Goal: Navigation & Orientation: Find specific page/section

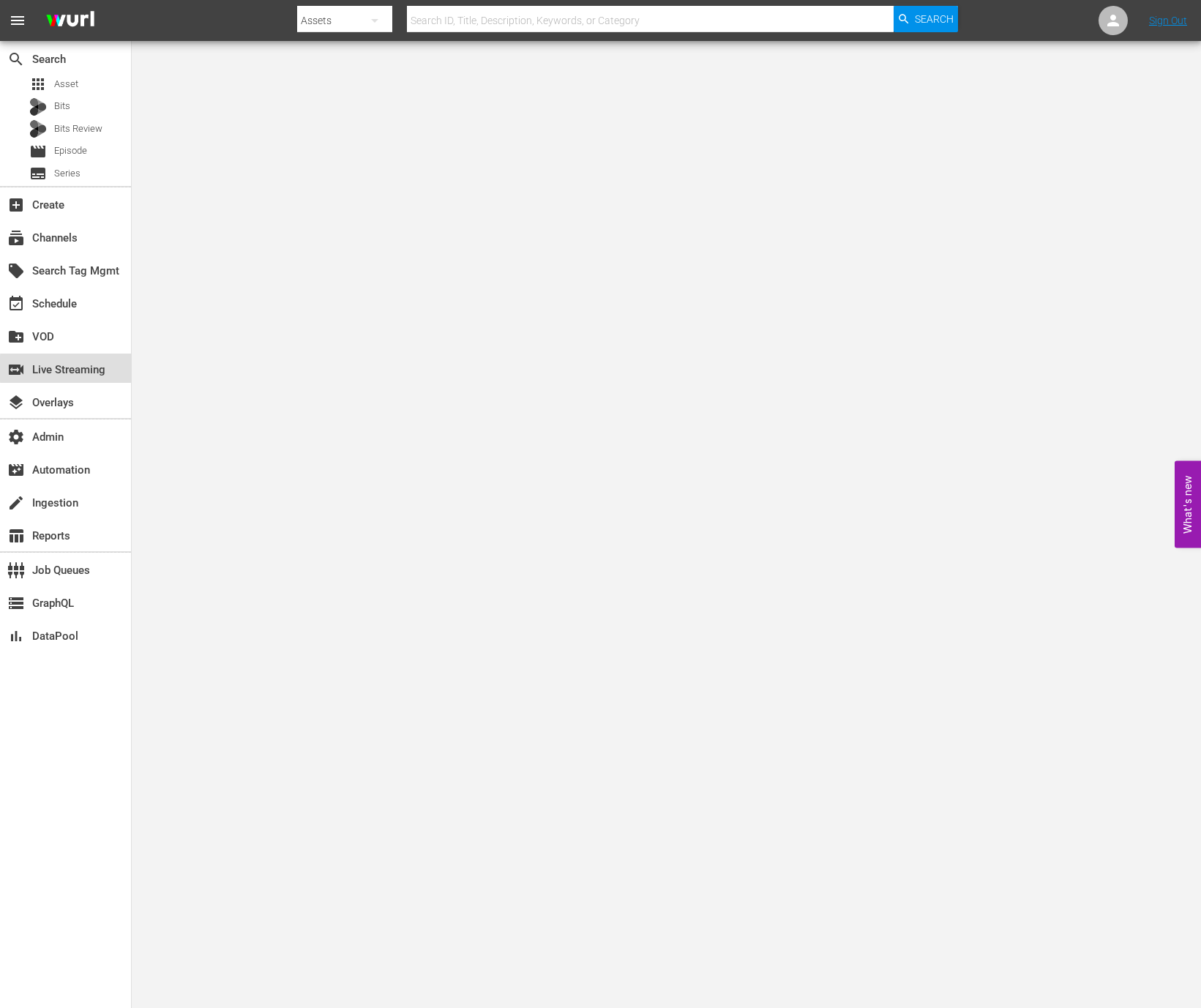
click at [82, 368] on div "switch_video Live Streaming" at bounding box center [41, 366] width 82 height 13
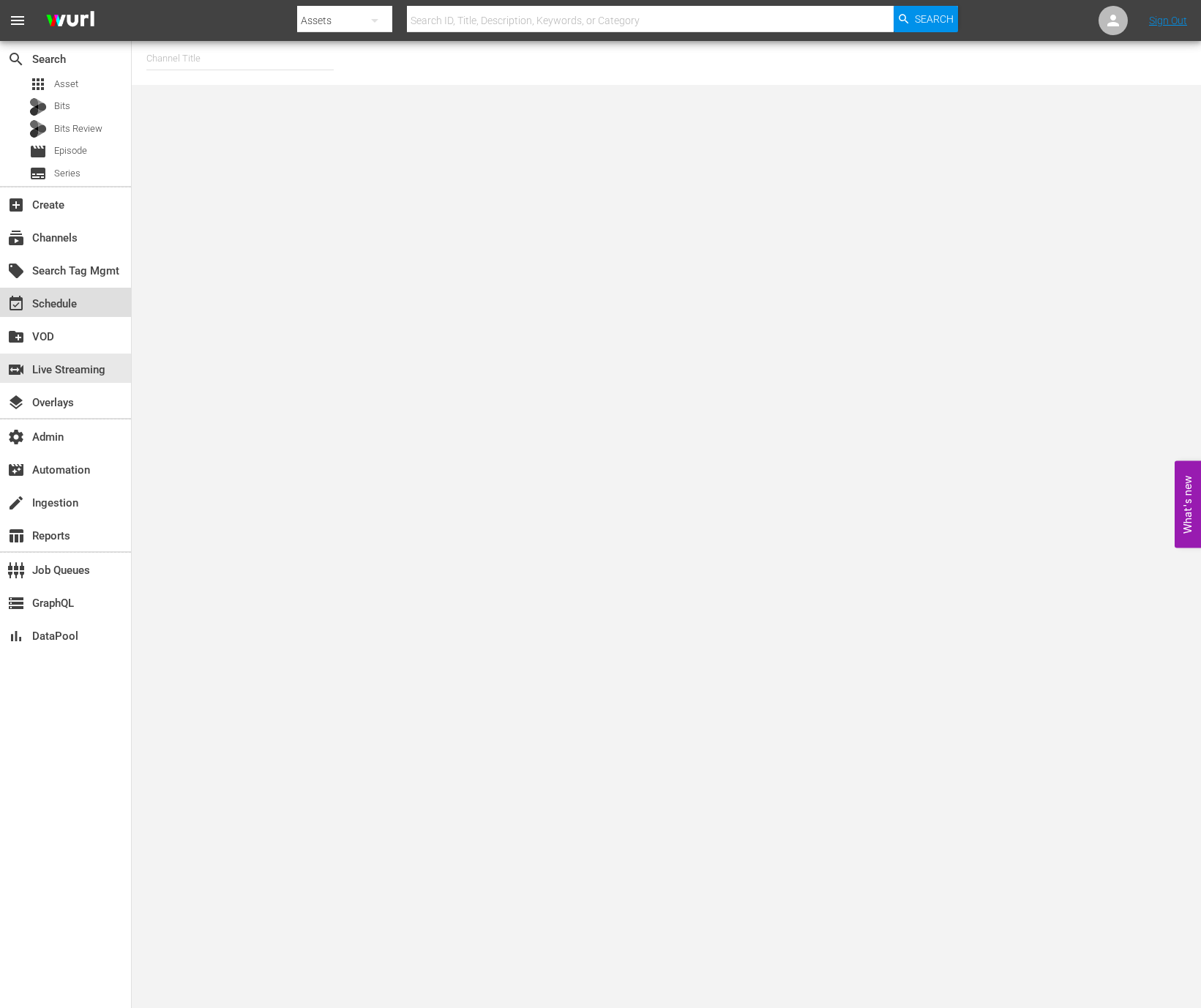
click at [94, 296] on div "event_available Schedule" at bounding box center [65, 301] width 131 height 29
click at [103, 233] on div "subscriptions Channels" at bounding box center [65, 236] width 131 height 29
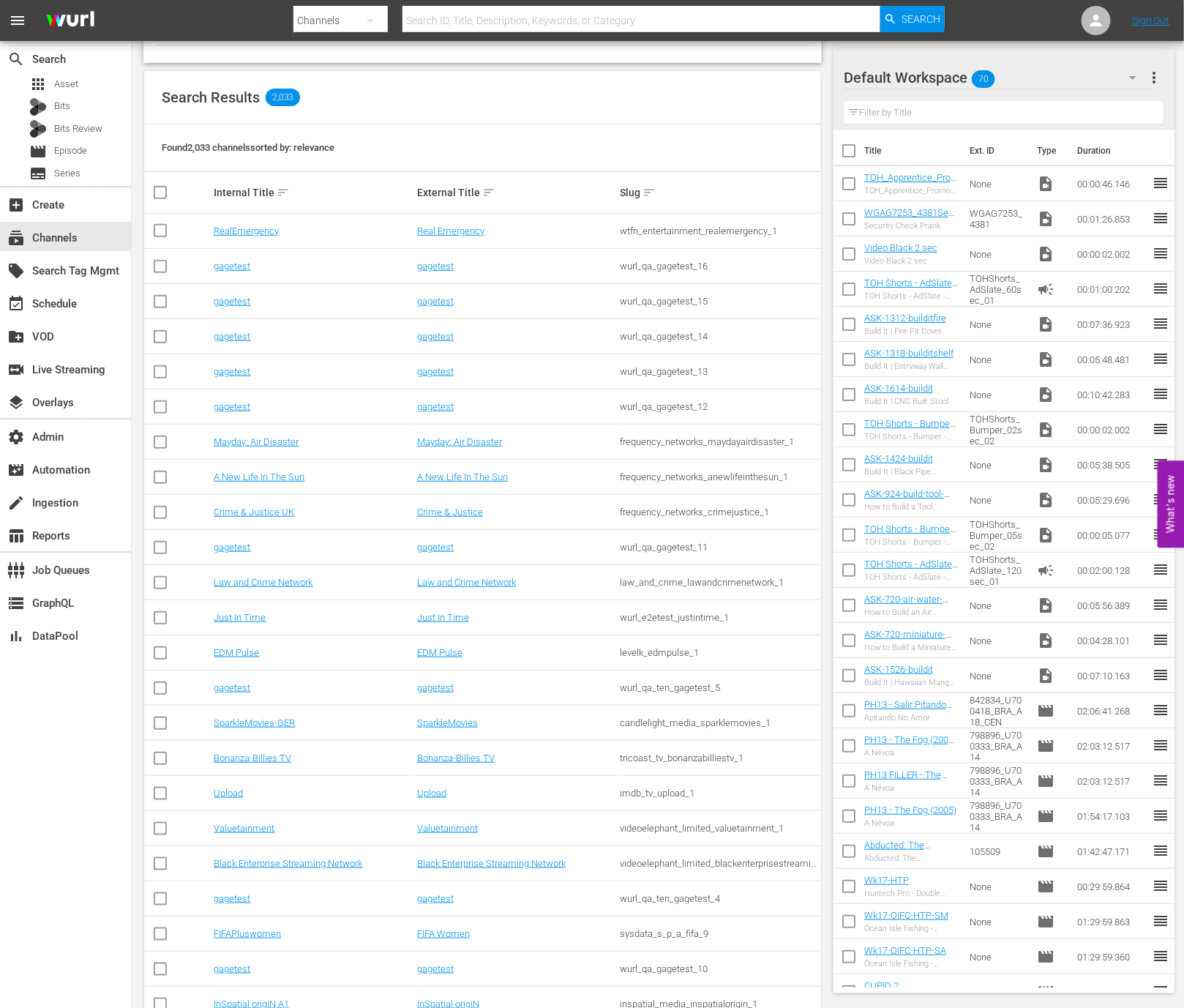
scroll to position [119, 0]
